Goal: Check status: Check status

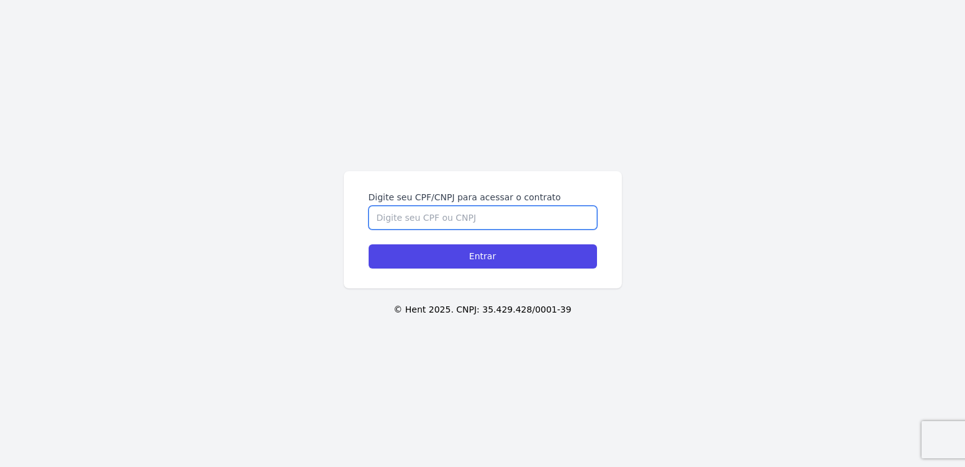
click at [468, 217] on input "Digite seu CPF/CNPJ para acessar o contrato" at bounding box center [483, 218] width 228 height 24
type input "04139946199"
click at [369, 244] on input "Entrar" at bounding box center [483, 256] width 228 height 24
click at [496, 213] on input "Digite seu CPF/CNPJ para acessar o contrato" at bounding box center [483, 218] width 228 height 24
type input "04139946199"
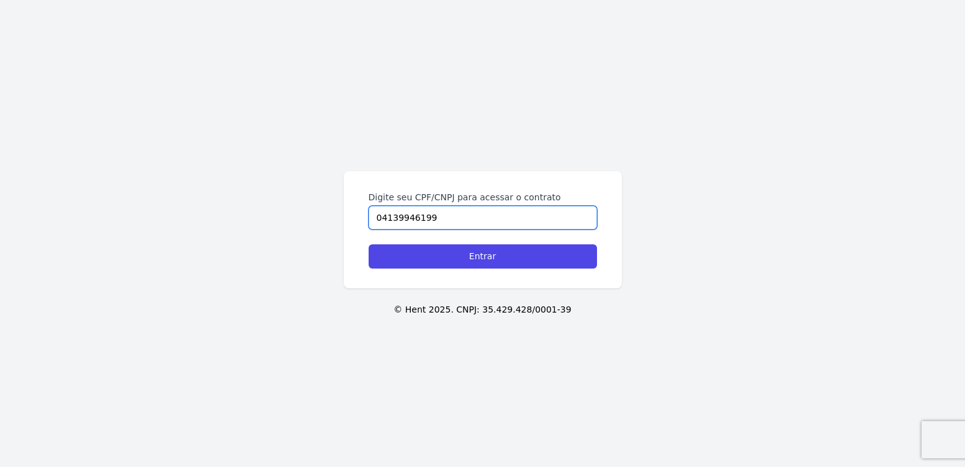
click at [369, 244] on input "Entrar" at bounding box center [483, 256] width 228 height 24
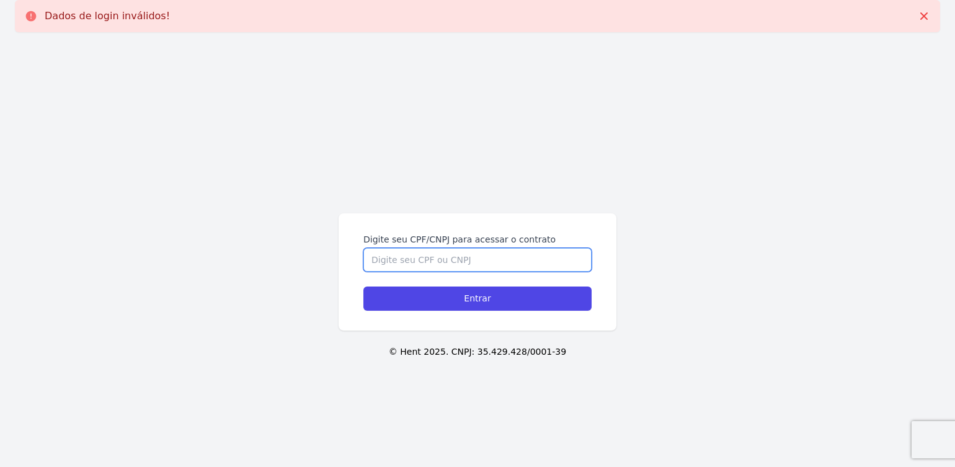
click at [454, 269] on input "Digite seu CPF/CNPJ para acessar o contrato" at bounding box center [478, 260] width 228 height 24
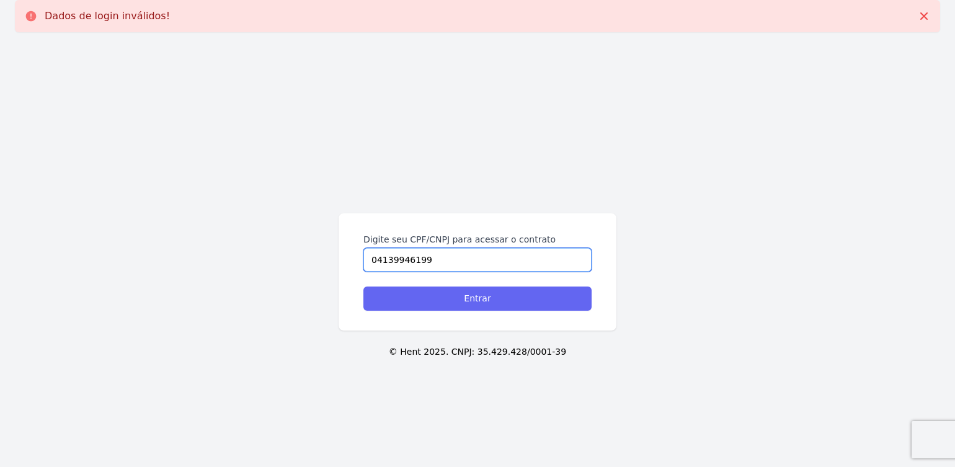
type input "04139946199"
click at [480, 293] on input "Entrar" at bounding box center [478, 299] width 228 height 24
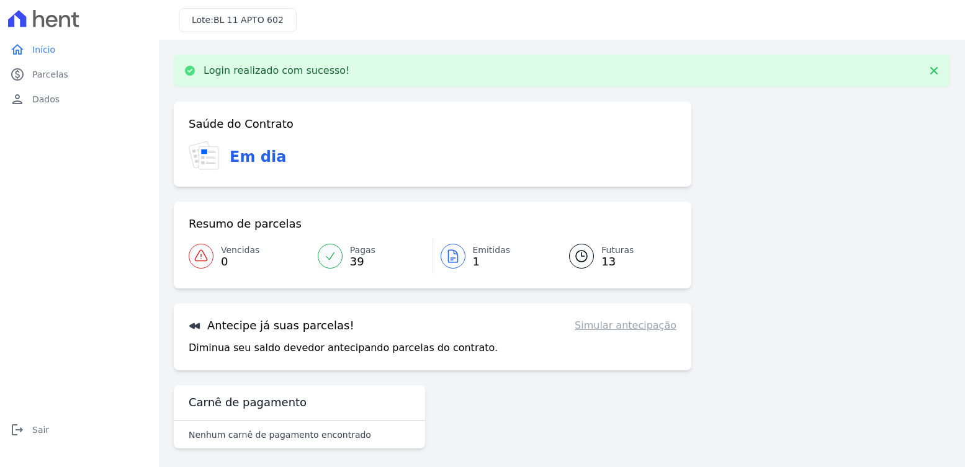
click at [362, 256] on span "Pagas" at bounding box center [362, 250] width 25 height 13
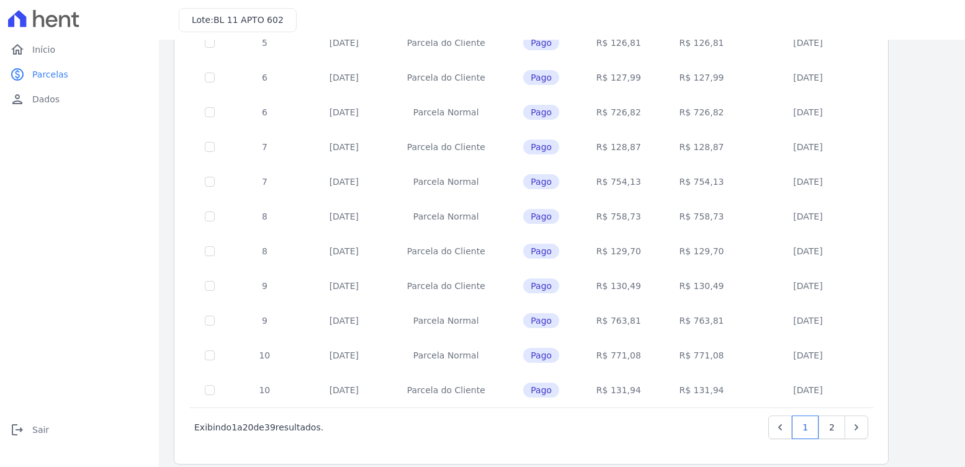
scroll to position [469, 0]
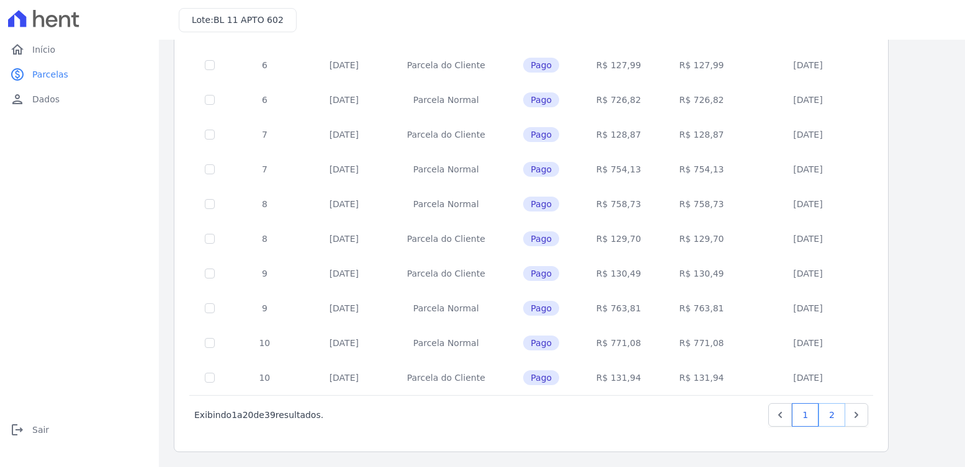
click at [841, 418] on link "2" at bounding box center [831, 415] width 27 height 24
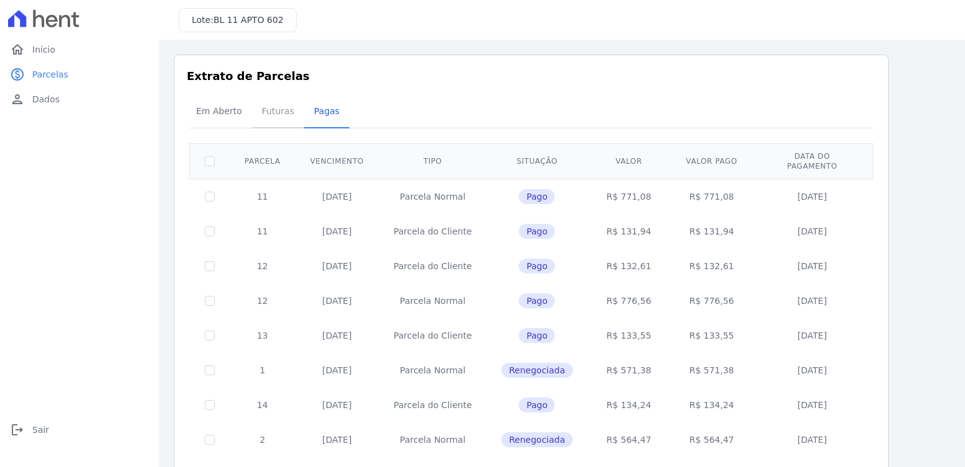
click at [264, 117] on span "Futuras" at bounding box center [277, 111] width 47 height 25
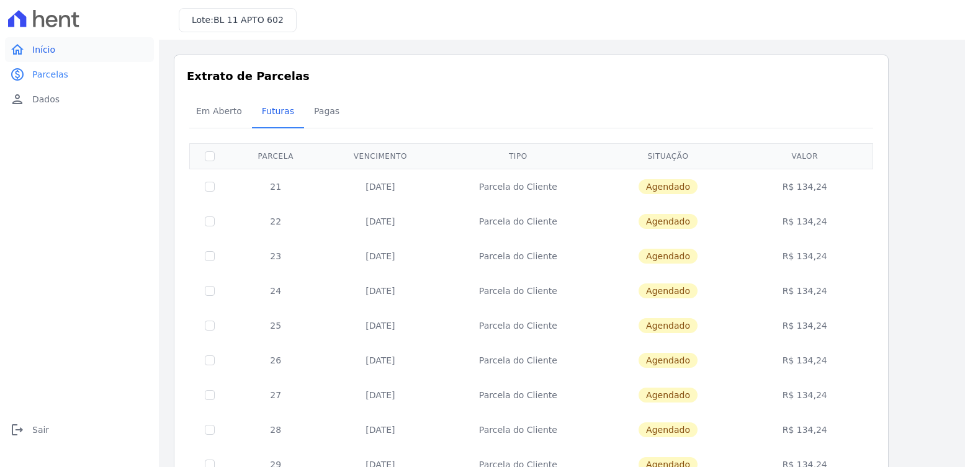
click at [37, 50] on span "Início" at bounding box center [43, 49] width 23 height 12
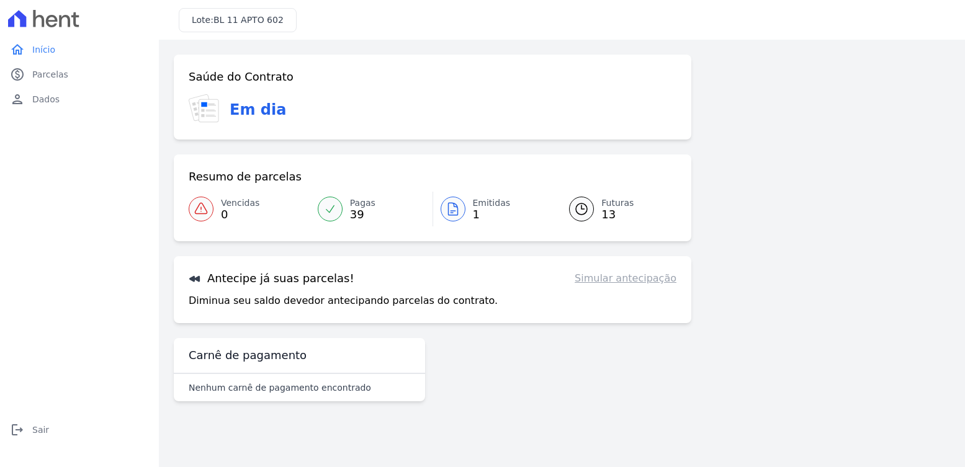
click at [638, 280] on link "Simular antecipação" at bounding box center [626, 278] width 102 height 15
